Goal: Check status: Check status

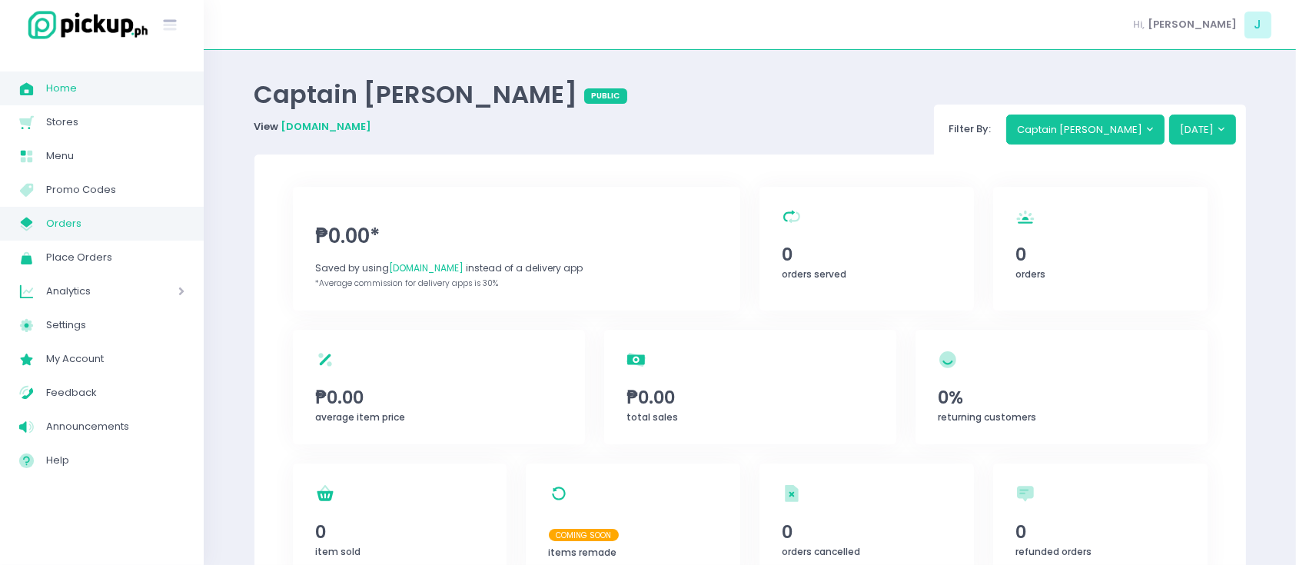
click at [86, 221] on span "Orders" at bounding box center [115, 224] width 138 height 20
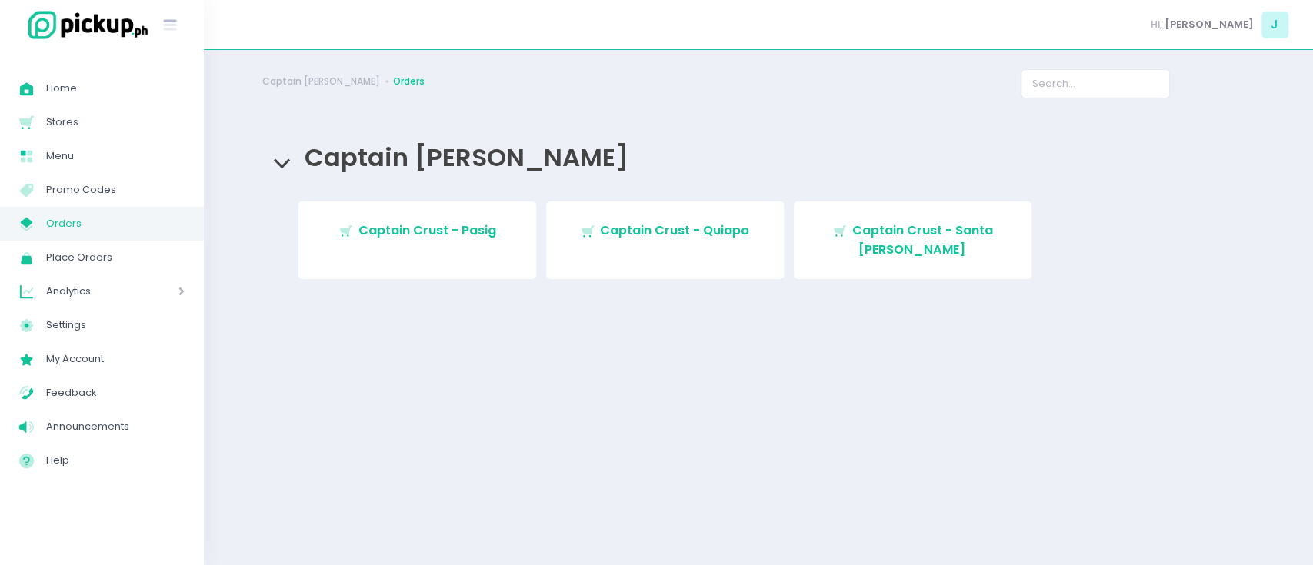
click at [457, 238] on span "Captain Crust - Pasig" at bounding box center [427, 230] width 138 height 18
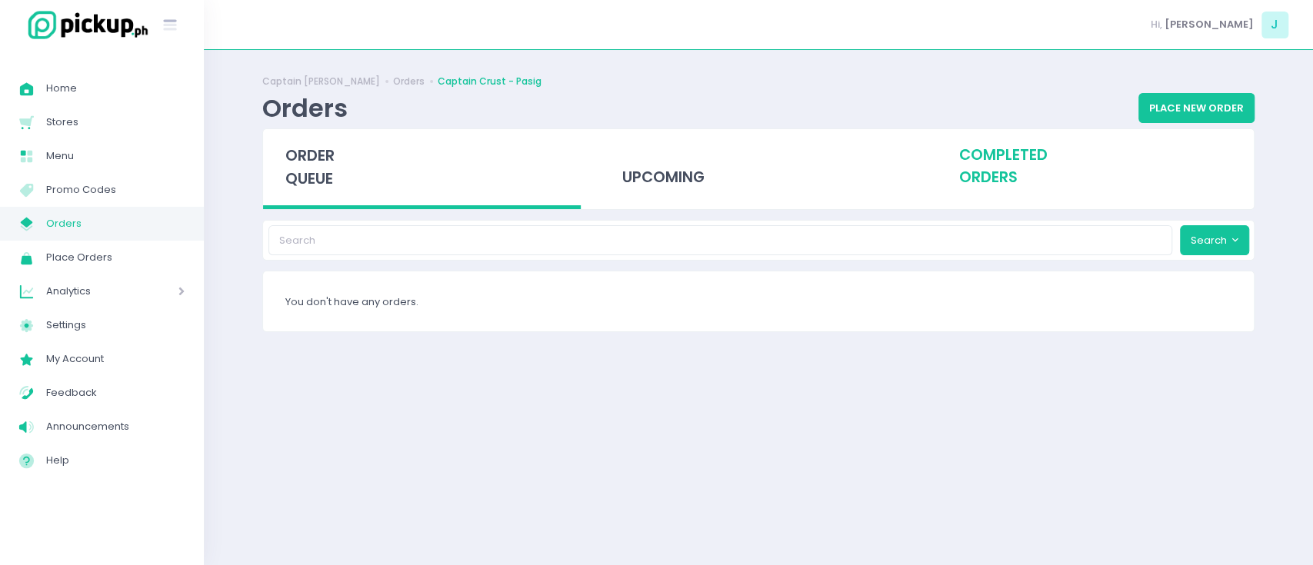
click at [1031, 178] on div "completed orders" at bounding box center [1095, 166] width 318 height 75
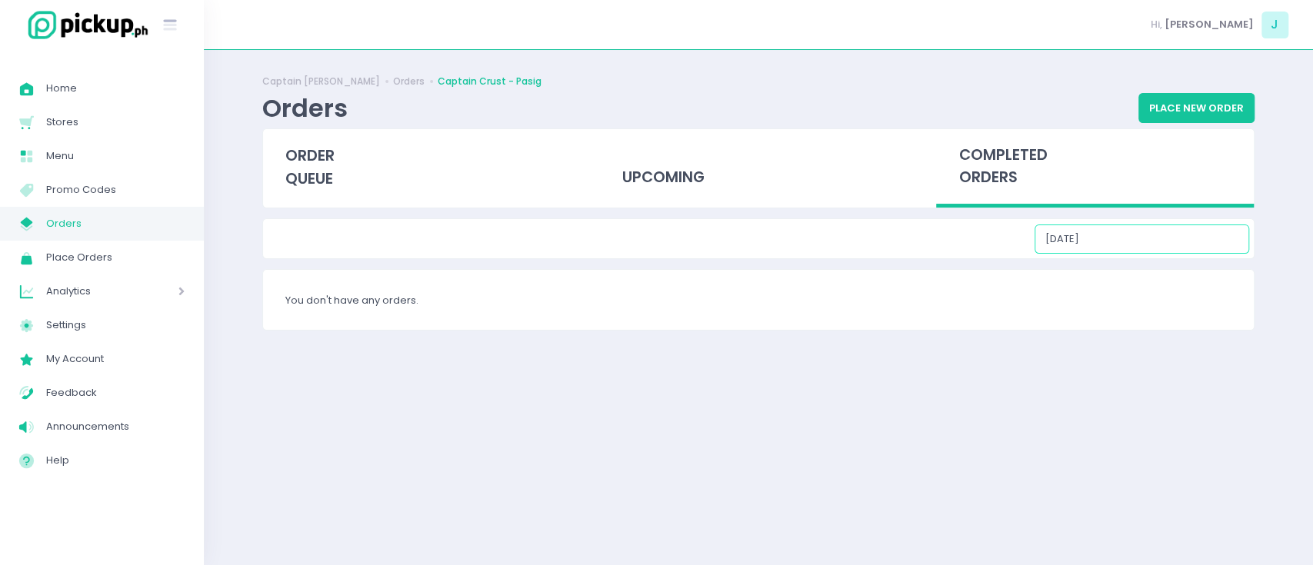
click at [1132, 245] on input "[DATE]" at bounding box center [1141, 239] width 215 height 29
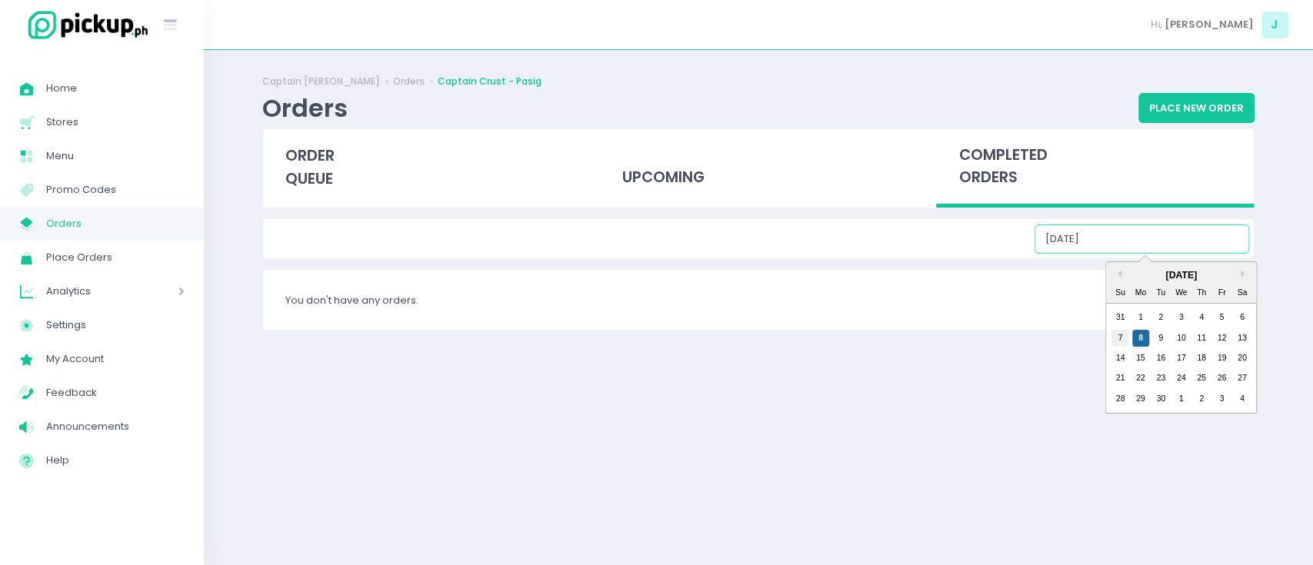
click at [1116, 337] on div "7" at bounding box center [1119, 338] width 17 height 17
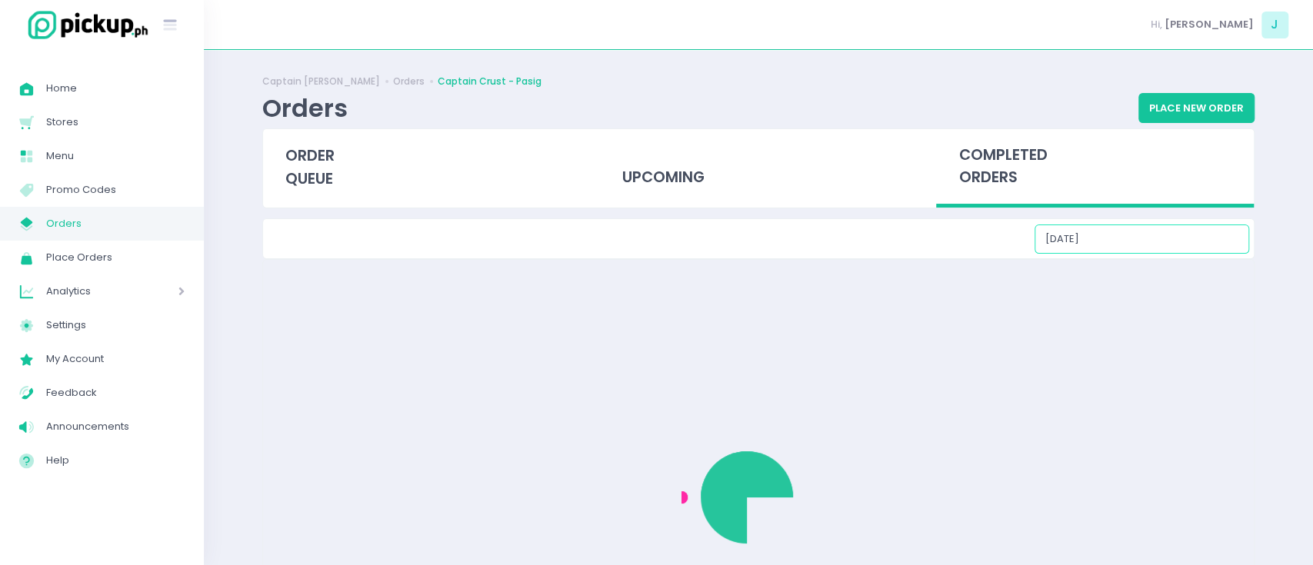
click at [1136, 245] on input "[DATE]" at bounding box center [1141, 239] width 215 height 29
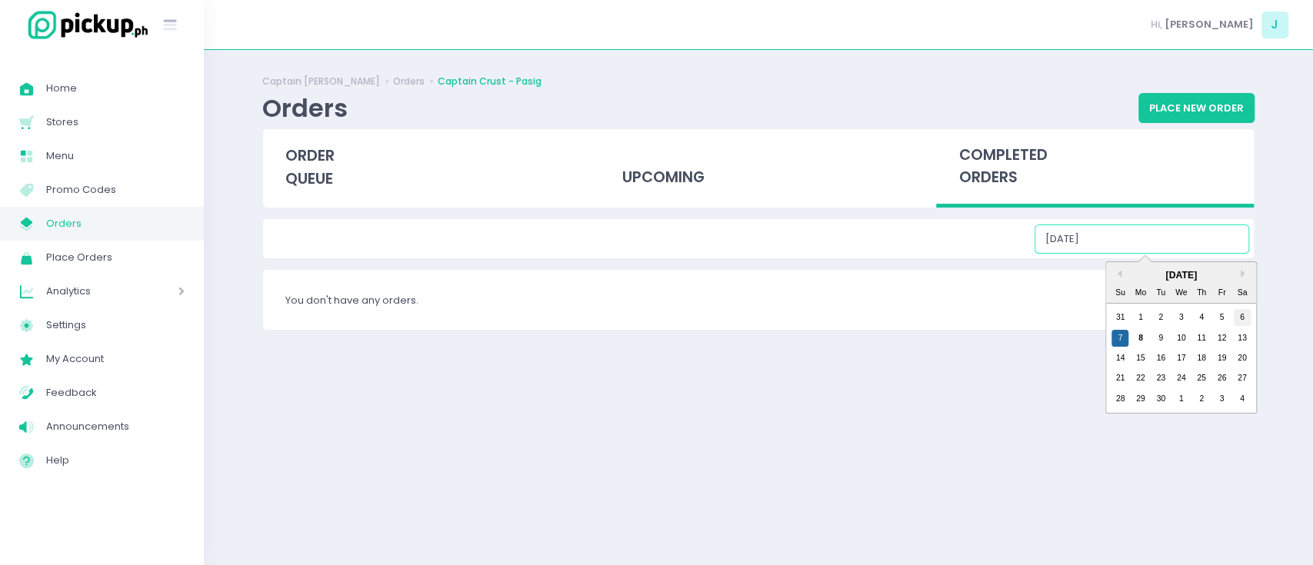
click at [1243, 320] on div "6" at bounding box center [1241, 317] width 17 height 17
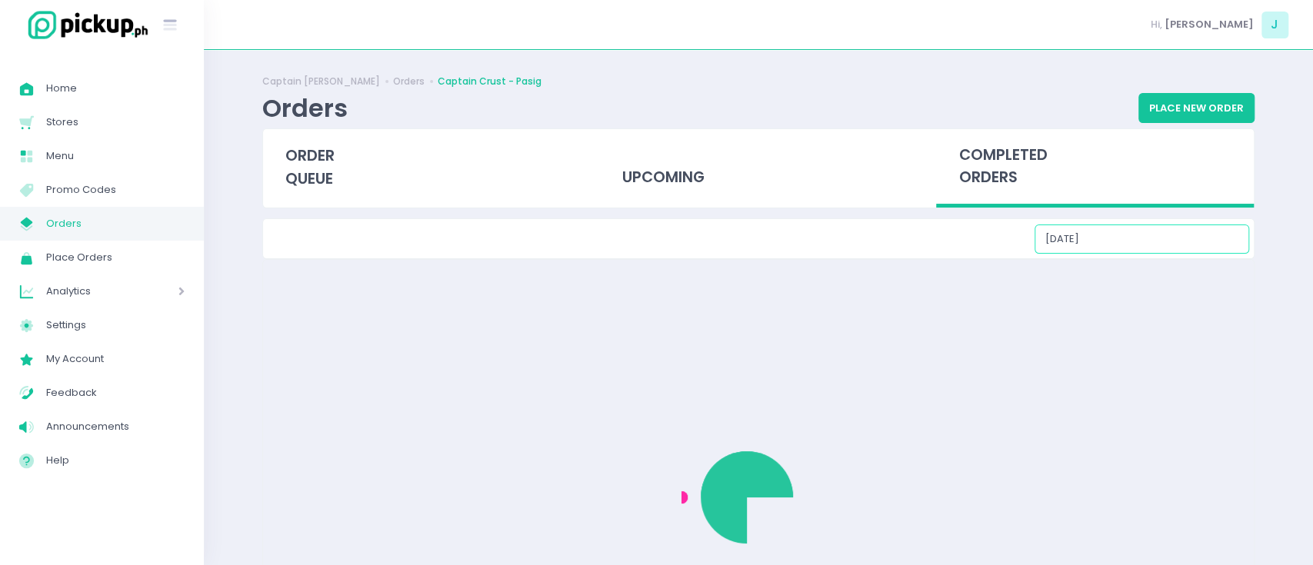
click at [1134, 242] on input "[DATE]" at bounding box center [1141, 239] width 215 height 29
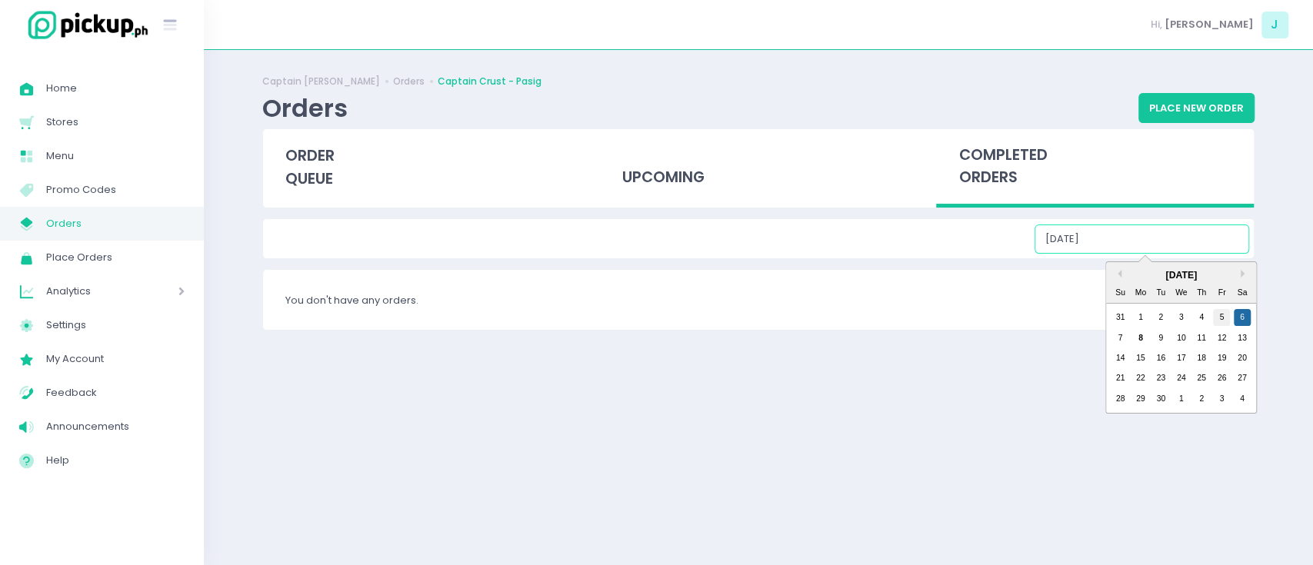
click at [1216, 314] on div "5" at bounding box center [1221, 317] width 17 height 17
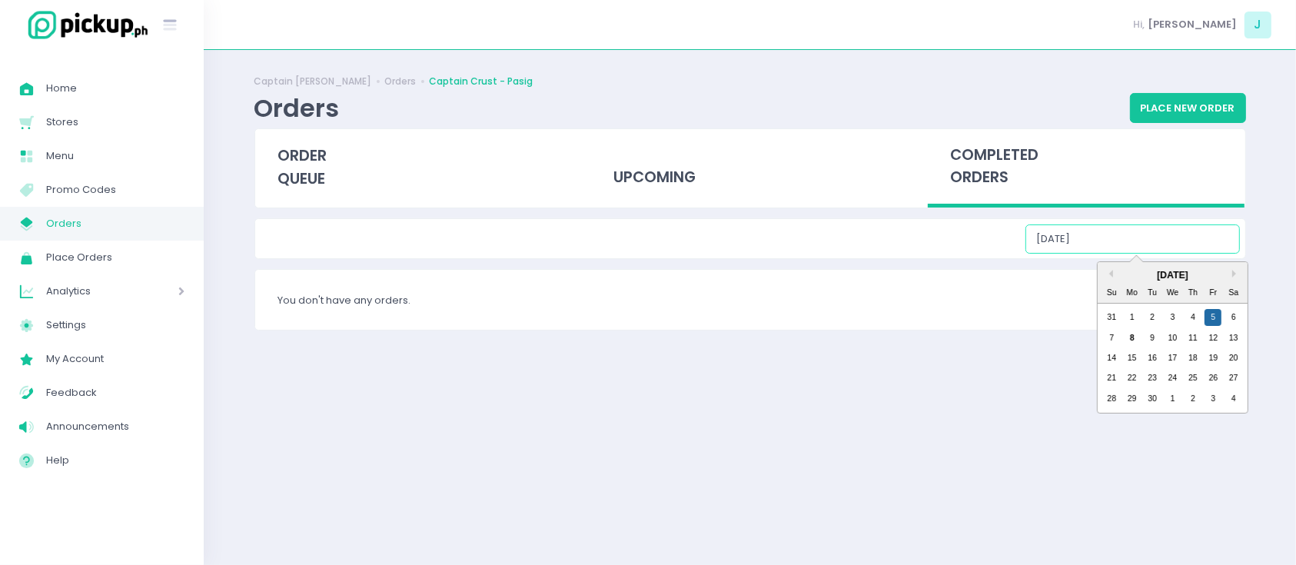
click at [1147, 249] on input "[DATE]" at bounding box center [1133, 239] width 215 height 29
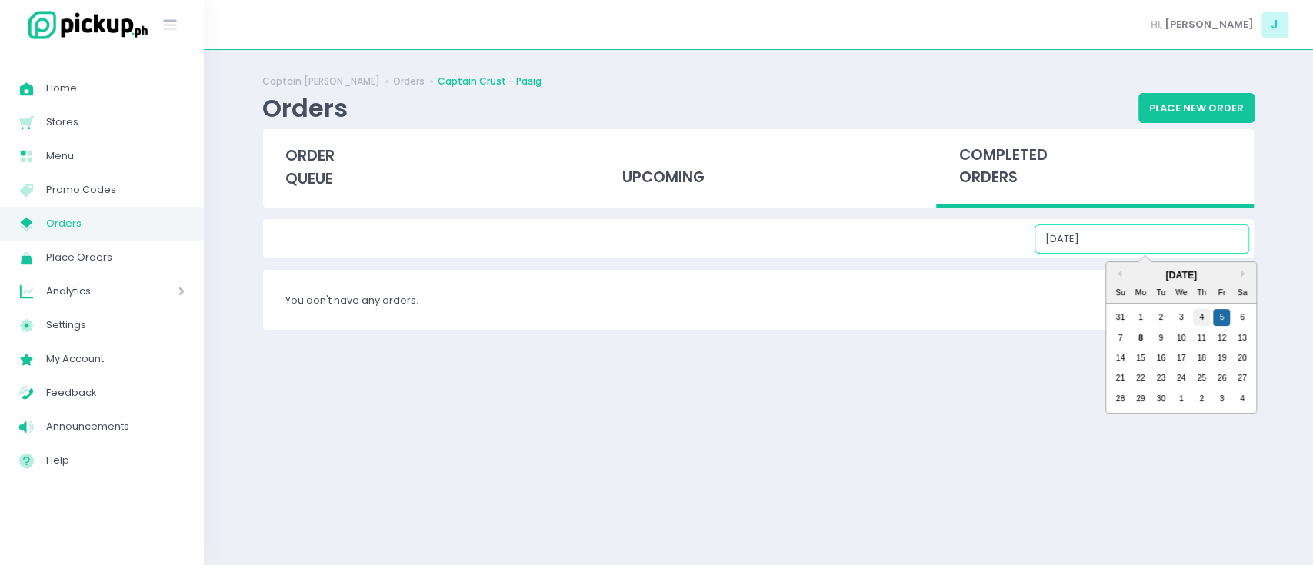
click at [1205, 318] on div "4" at bounding box center [1201, 317] width 17 height 17
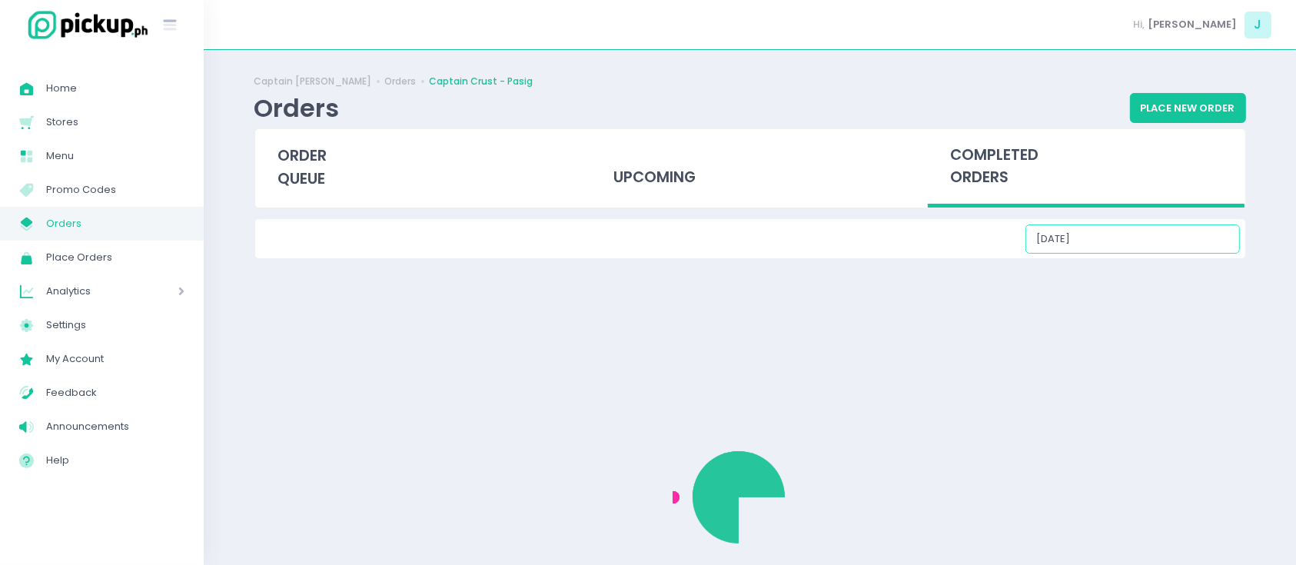
click at [1116, 228] on input "[DATE]" at bounding box center [1133, 239] width 215 height 29
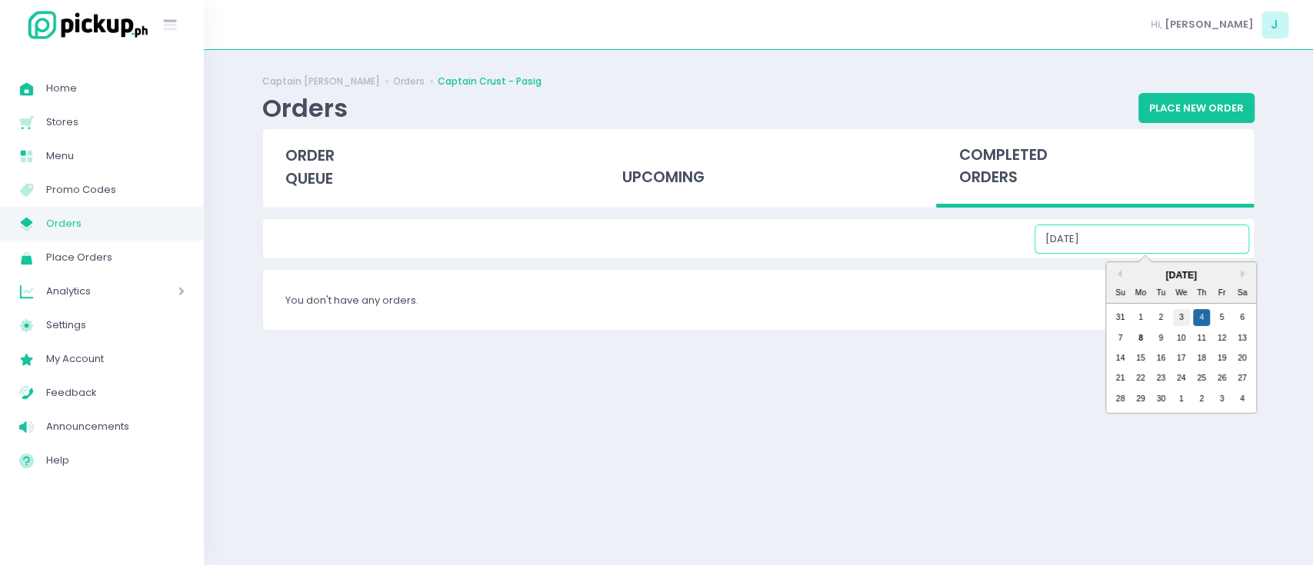
click at [1187, 316] on div "3" at bounding box center [1181, 317] width 17 height 17
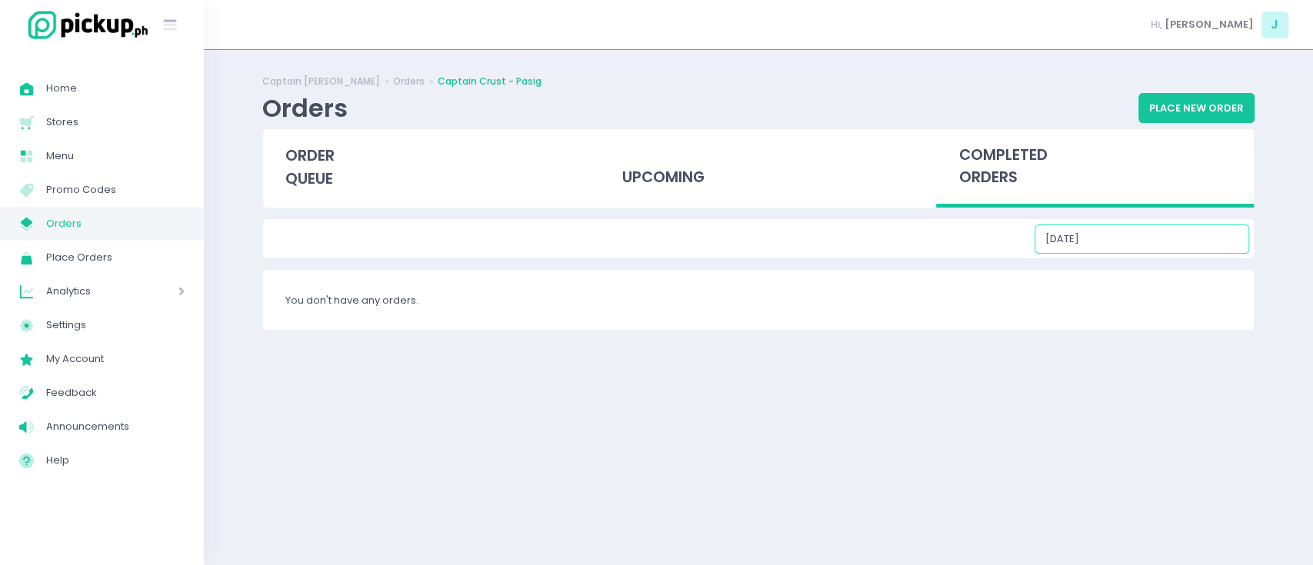
click at [1120, 240] on input "[DATE]" at bounding box center [1141, 239] width 215 height 29
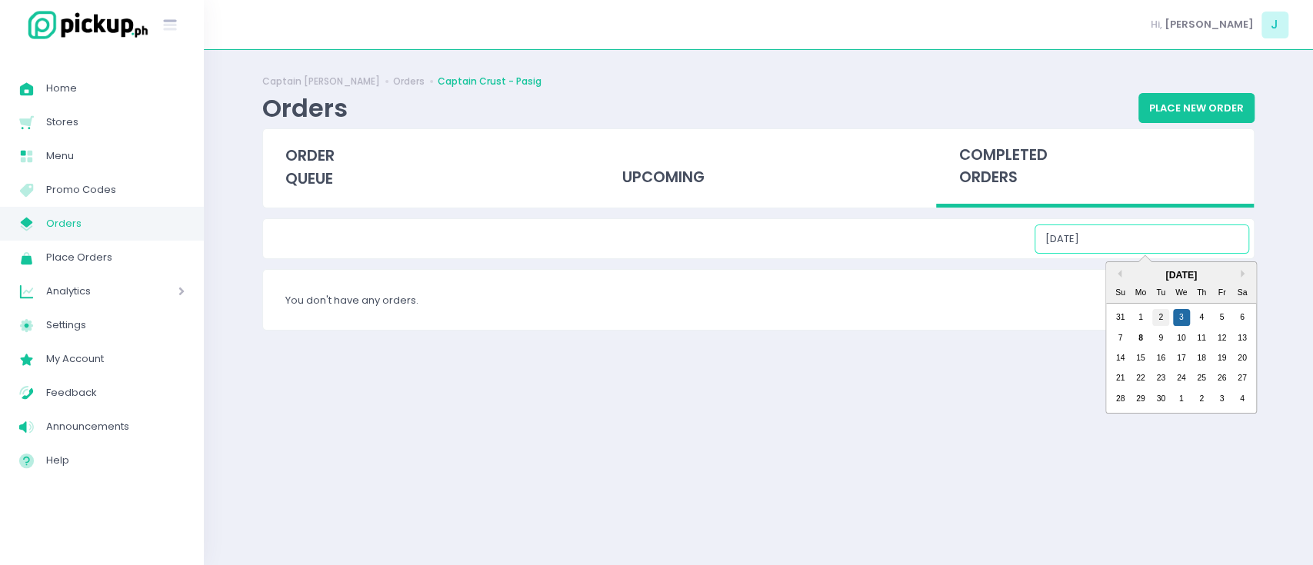
click at [1157, 315] on div "2" at bounding box center [1160, 317] width 17 height 17
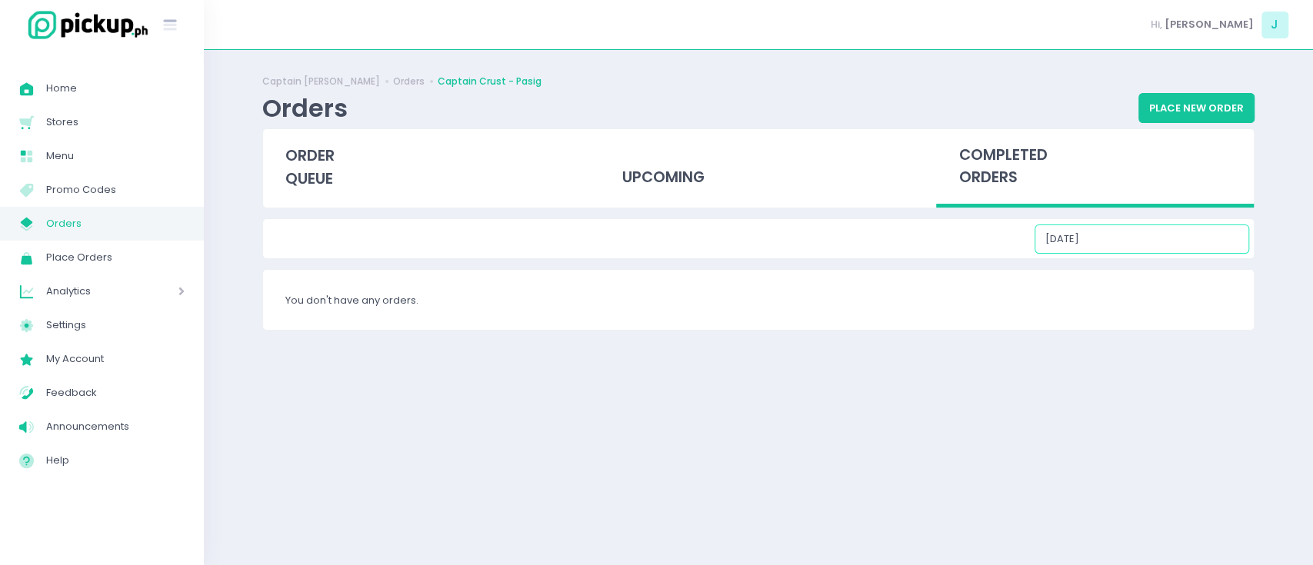
drag, startPoint x: 1130, startPoint y: 235, endPoint x: 1133, endPoint y: 253, distance: 18.0
click at [1130, 235] on input "[DATE]" at bounding box center [1141, 239] width 215 height 29
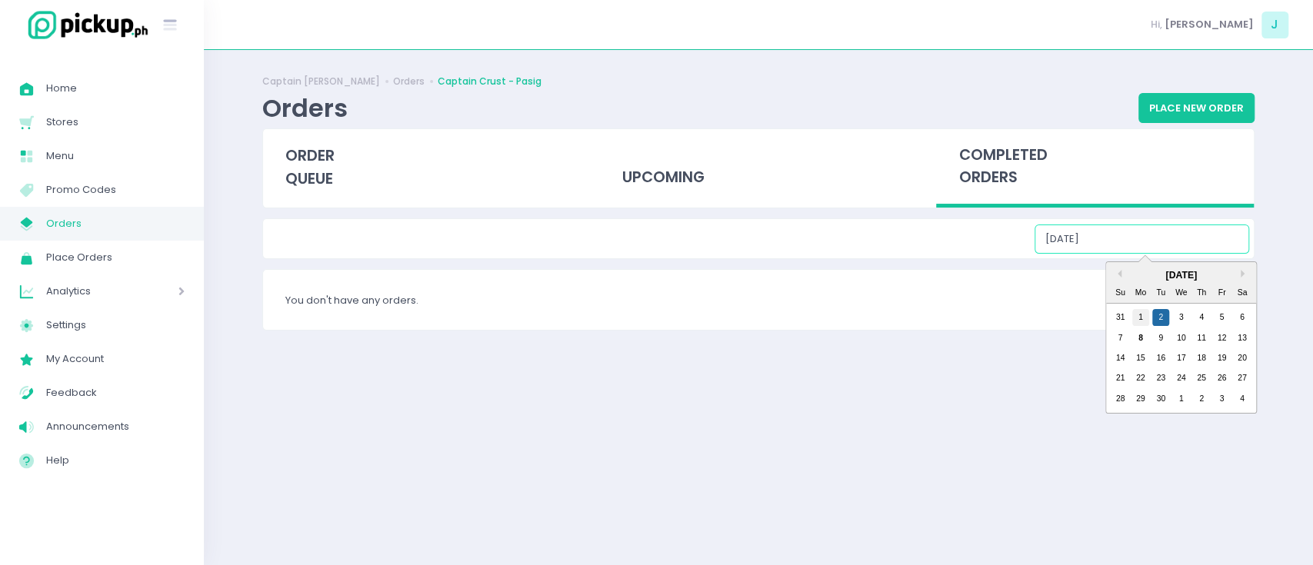
click at [1142, 317] on div "1" at bounding box center [1140, 317] width 17 height 17
type input "[DATE]"
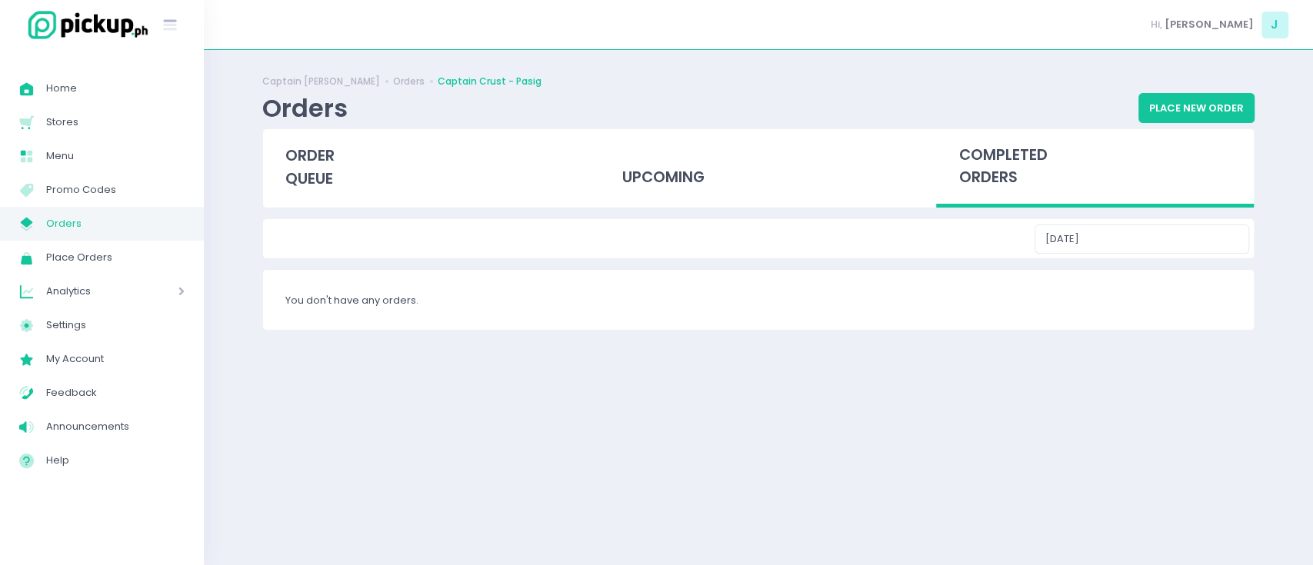
click at [873, 286] on div "You don't have any orders." at bounding box center [758, 300] width 990 height 60
